Goal: Book appointment/travel/reservation

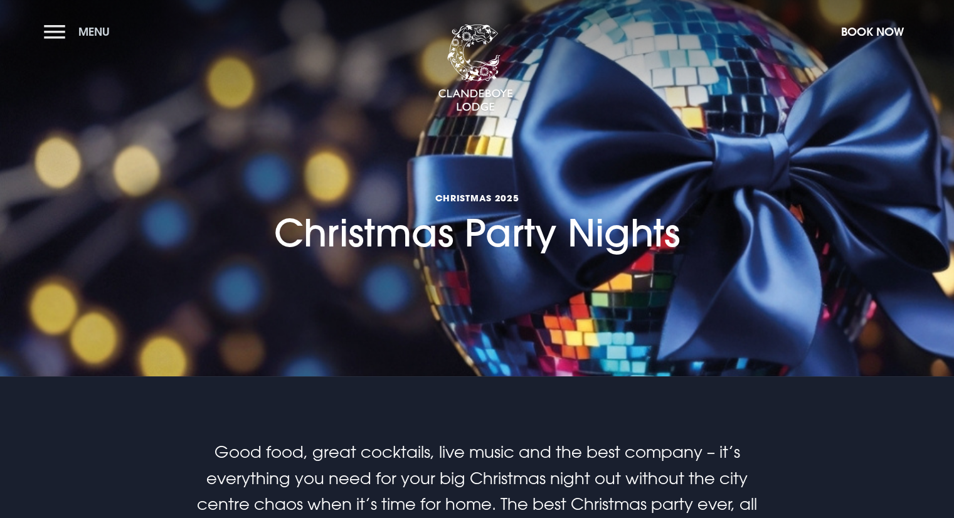
click at [71, 28] on button "Menu" at bounding box center [80, 31] width 72 height 27
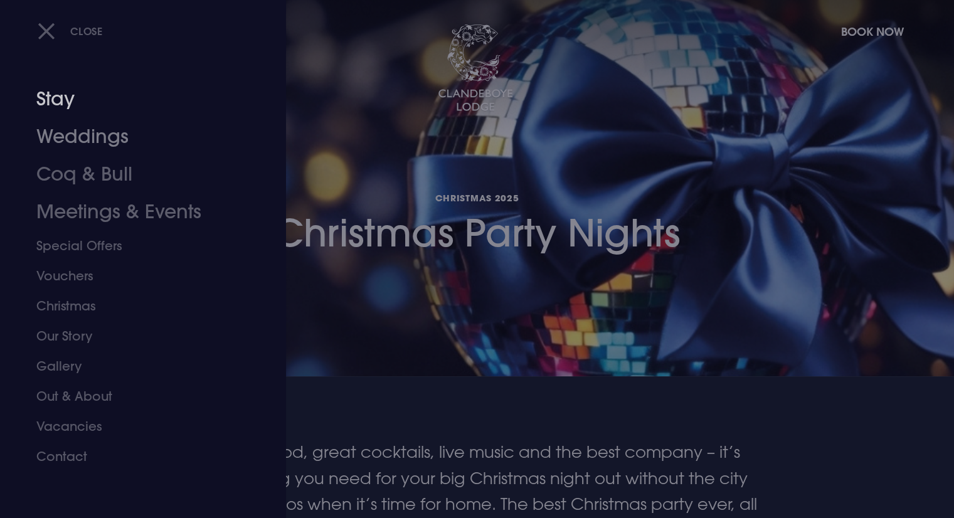
click at [58, 101] on link "Stay" at bounding box center [135, 99] width 198 height 38
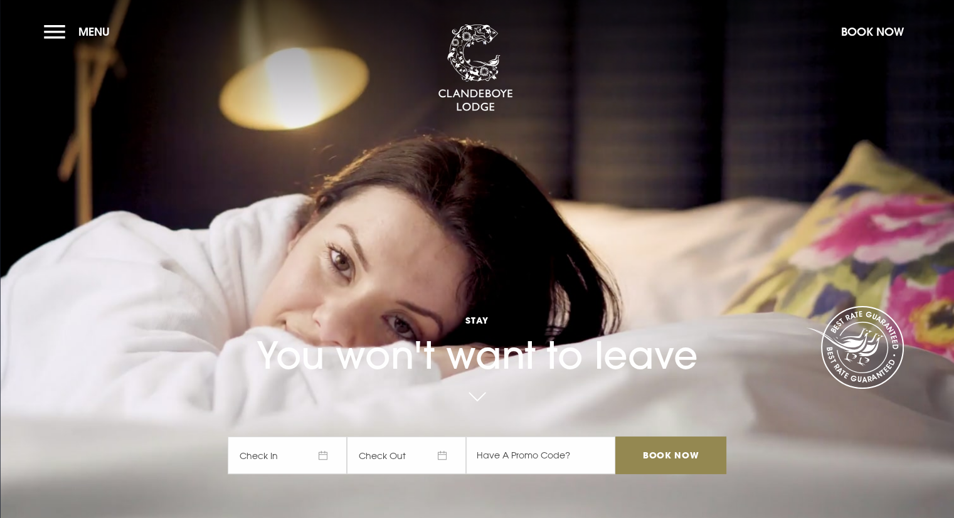
click at [315, 456] on span "Check In" at bounding box center [287, 455] width 119 height 38
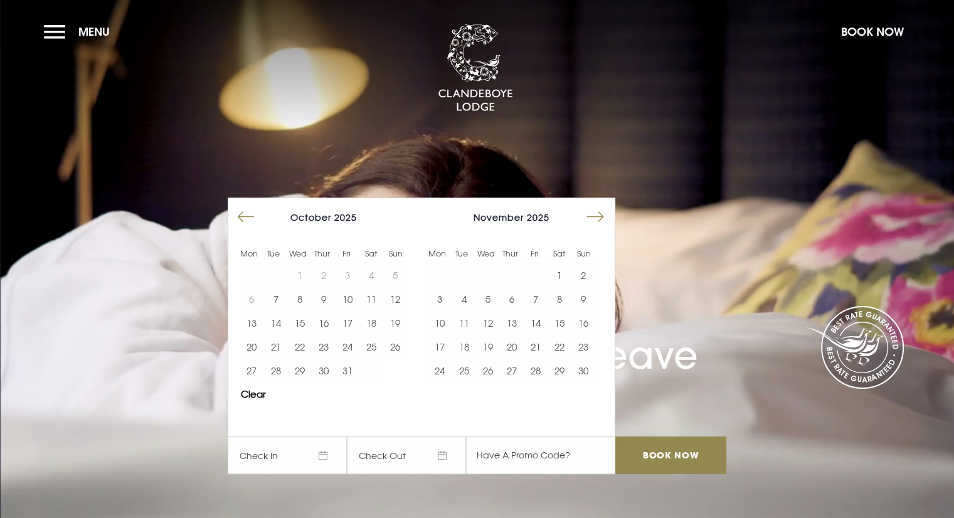
click at [597, 213] on button "Move forward to switch to the next month." at bounding box center [595, 217] width 24 height 24
click at [540, 302] on button "12" at bounding box center [535, 299] width 24 height 24
click at [559, 299] on button "13" at bounding box center [559, 299] width 24 height 24
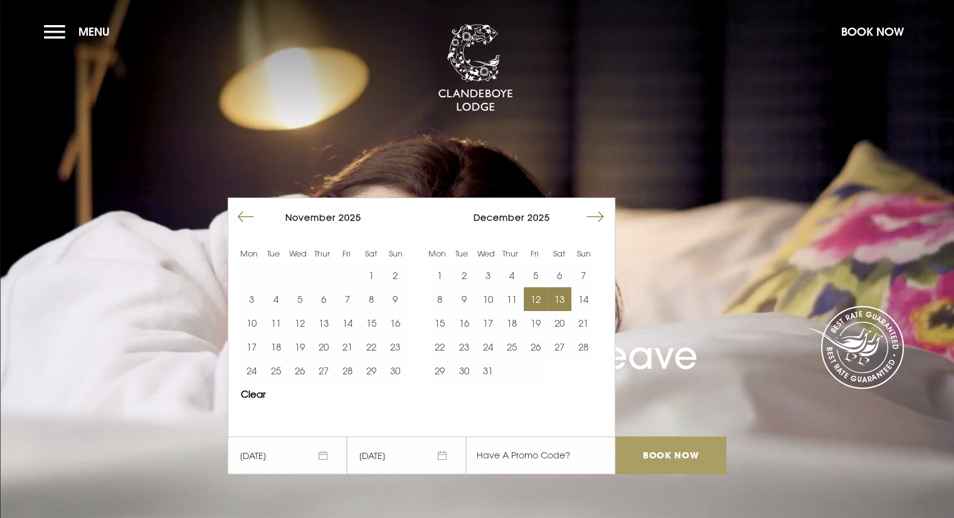
click at [643, 455] on input "Book Now" at bounding box center [670, 455] width 110 height 38
